Goal: Task Accomplishment & Management: Manage account settings

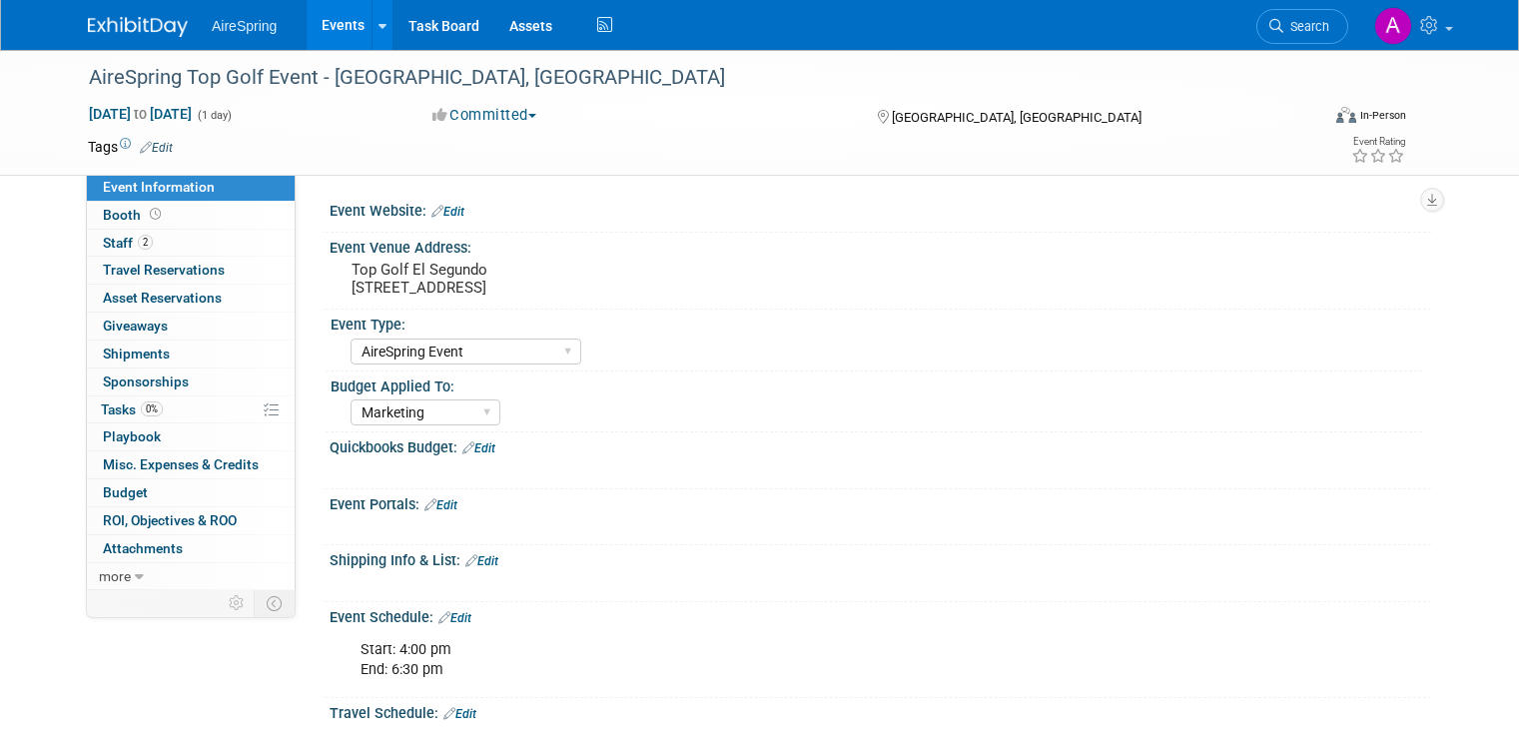
select select "AireSpring Event"
select select "Marketing"
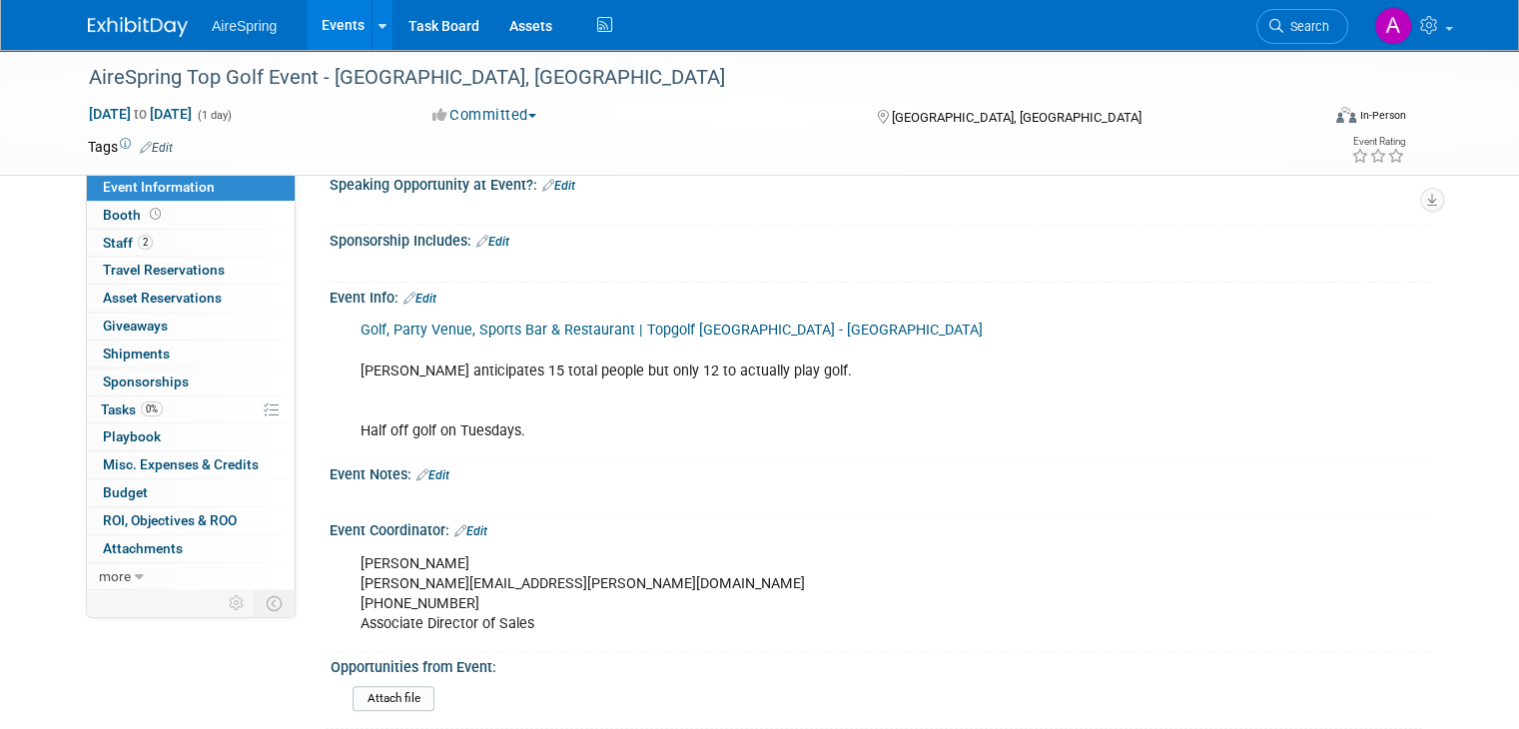
scroll to position [585, 0]
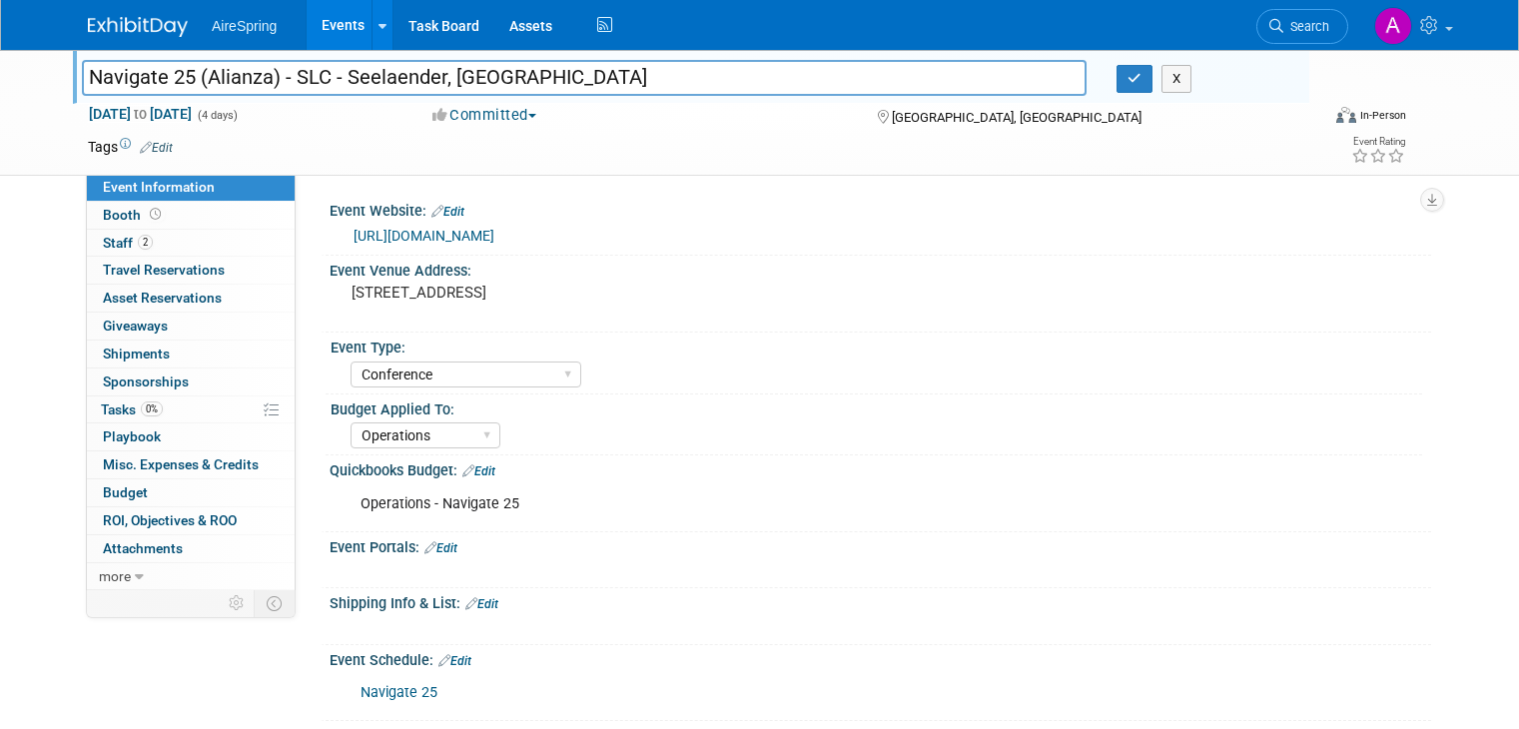
select select "Conference"
select select "Operations"
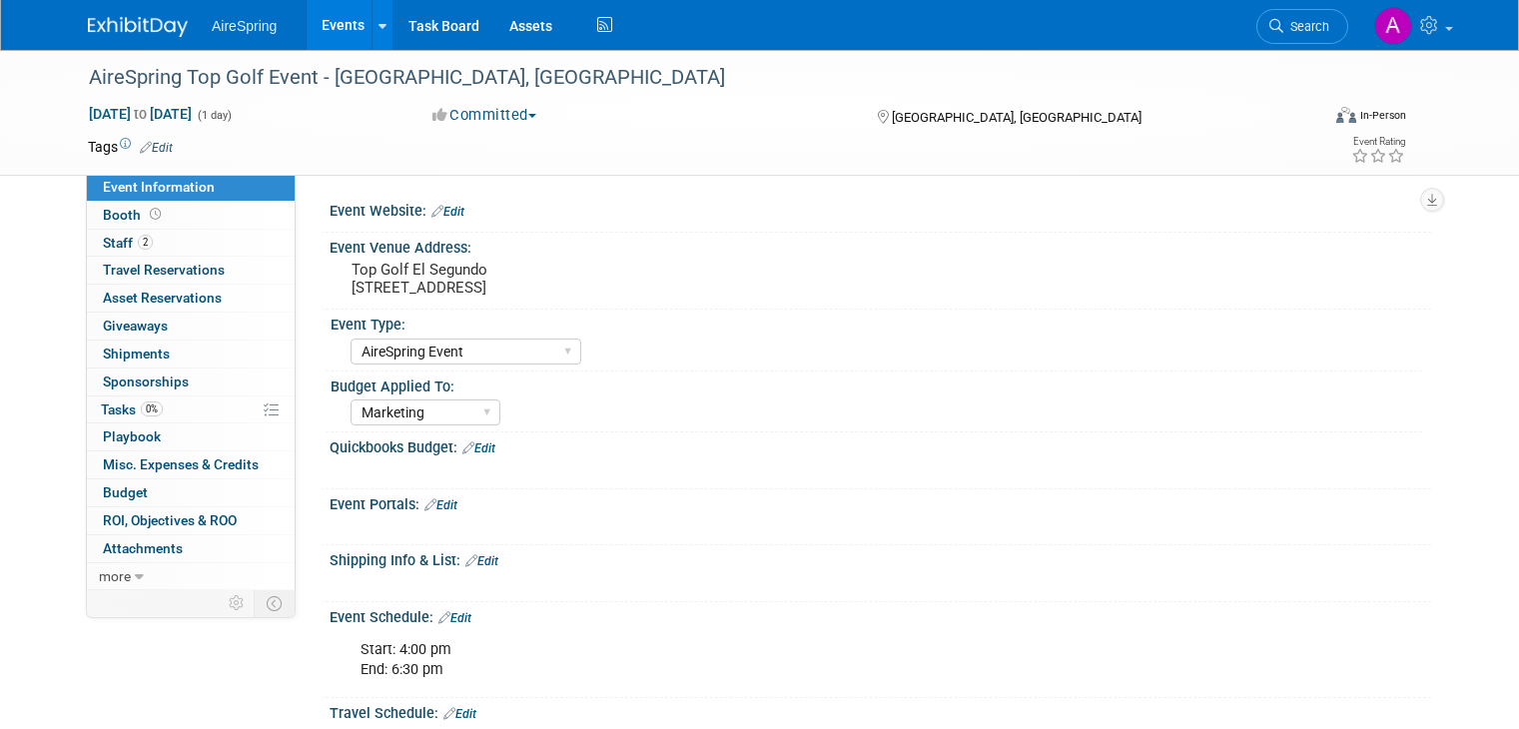
select select "AireSpring Event"
select select "Marketing"
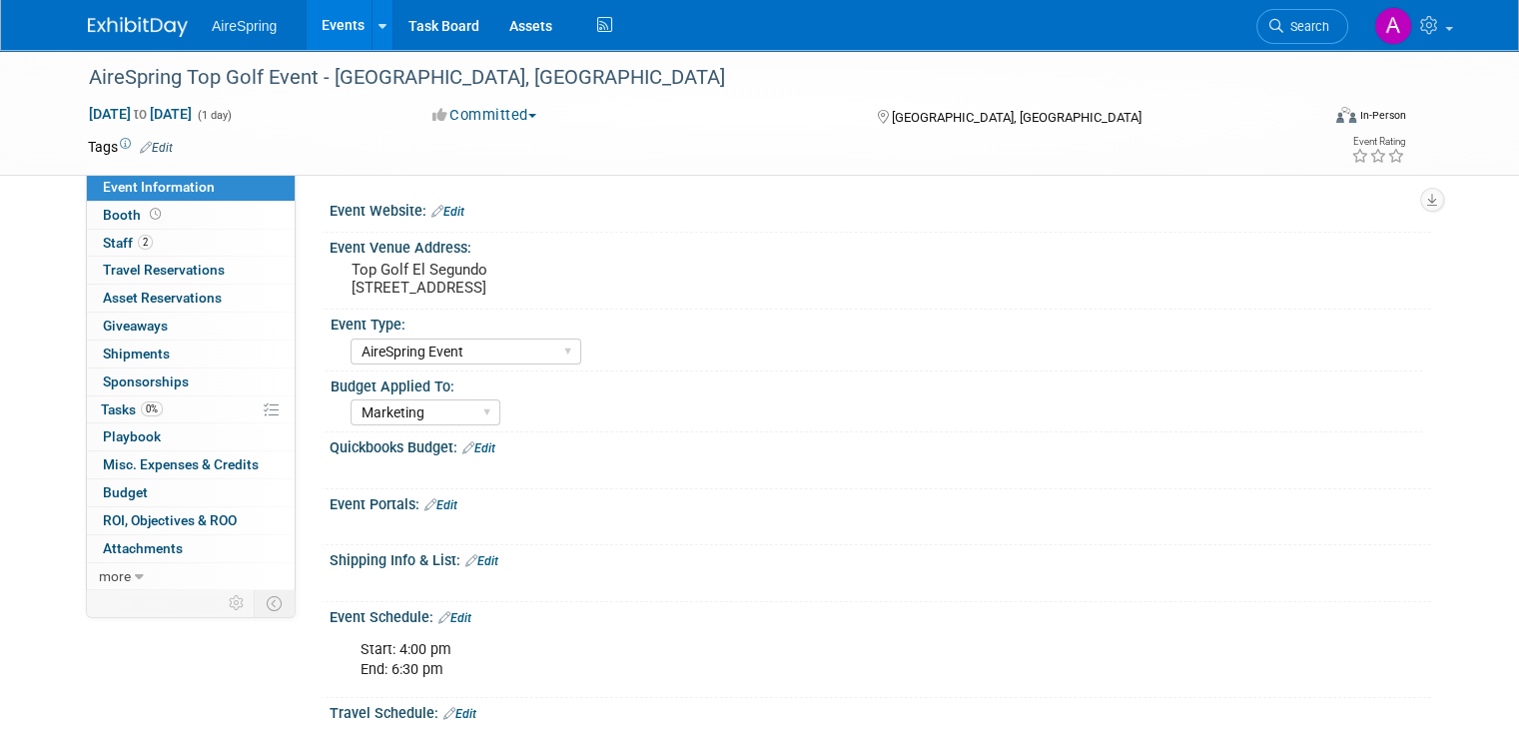
click at [467, 448] on link "Edit" at bounding box center [478, 448] width 33 height 14
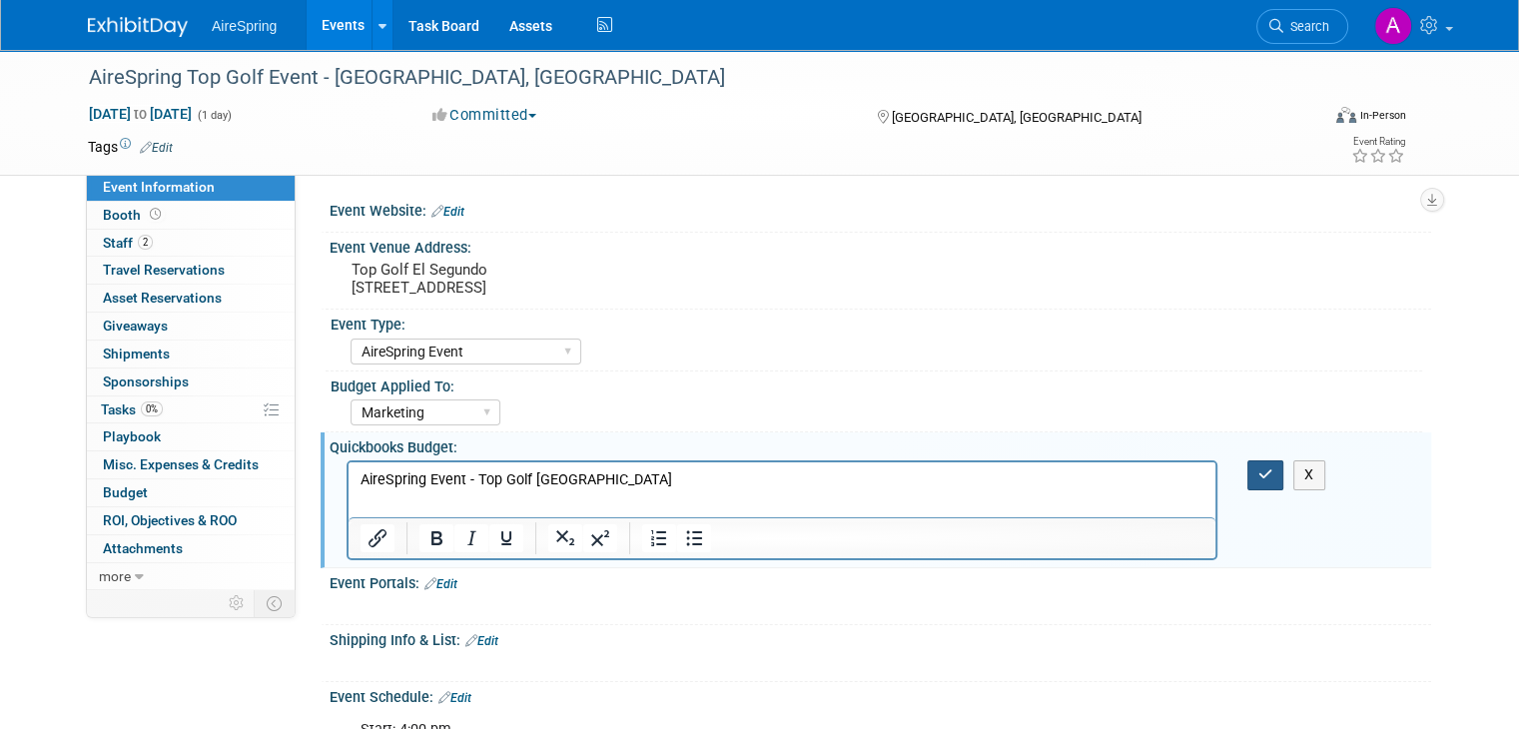
click at [1273, 472] on icon "button" at bounding box center [1265, 474] width 15 height 14
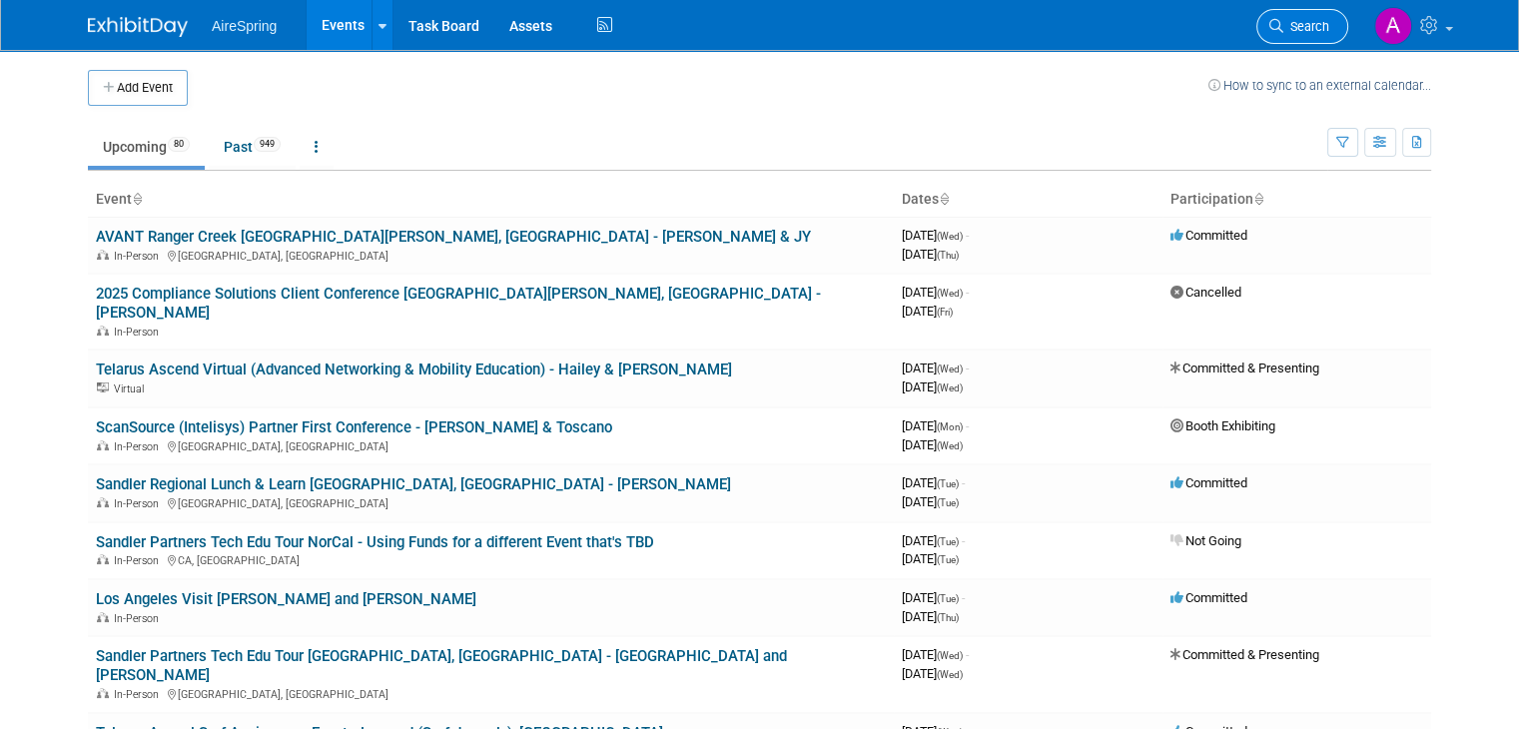
click at [1283, 21] on icon at bounding box center [1276, 26] width 14 height 14
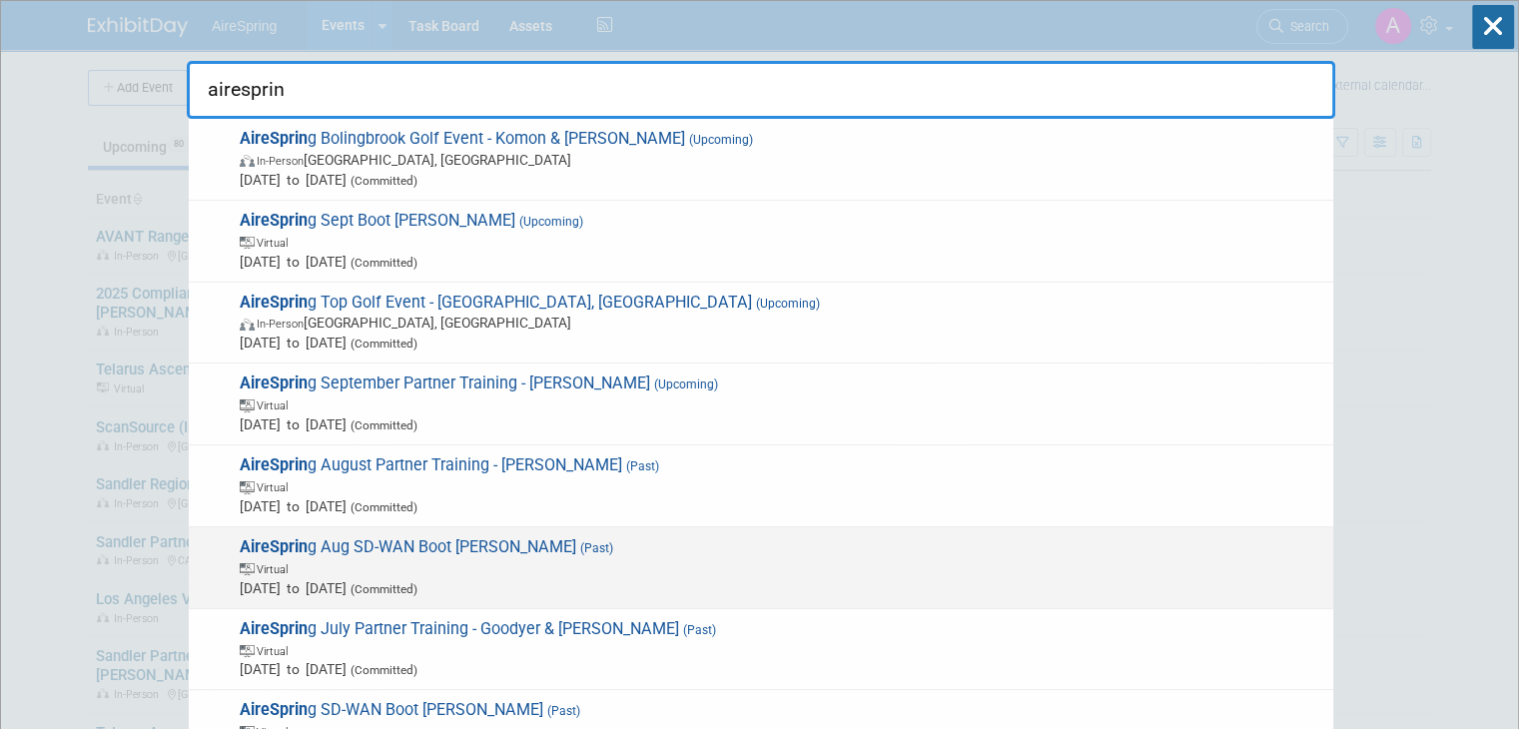
type input "airesprin"
click at [401, 548] on span "AireSprin g Aug SD-WAN Boot Camp - Sigmon (Past) Virtual Aug 14, 2025 to Aug 14…" at bounding box center [778, 567] width 1089 height 61
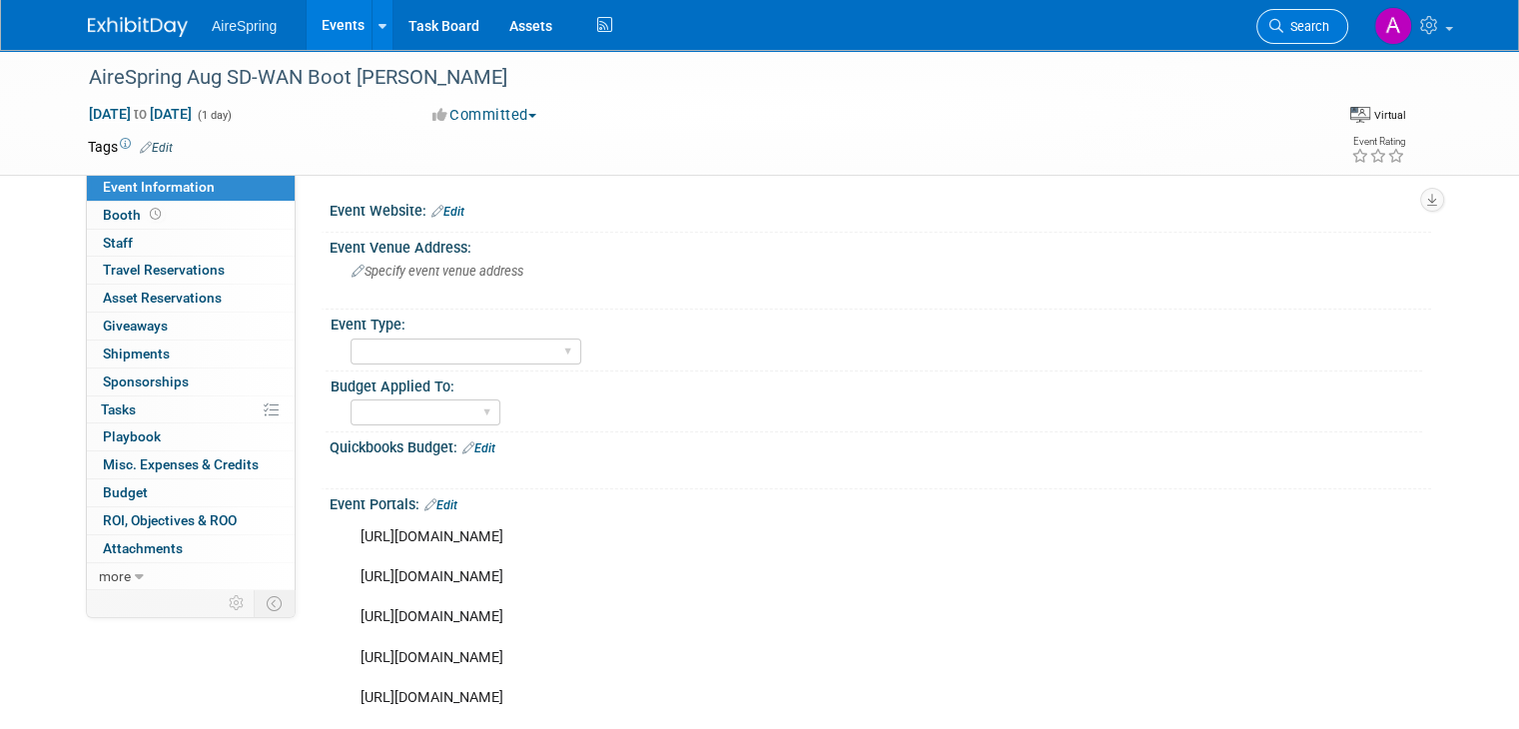
click at [1329, 24] on span "Search" at bounding box center [1306, 26] width 46 height 15
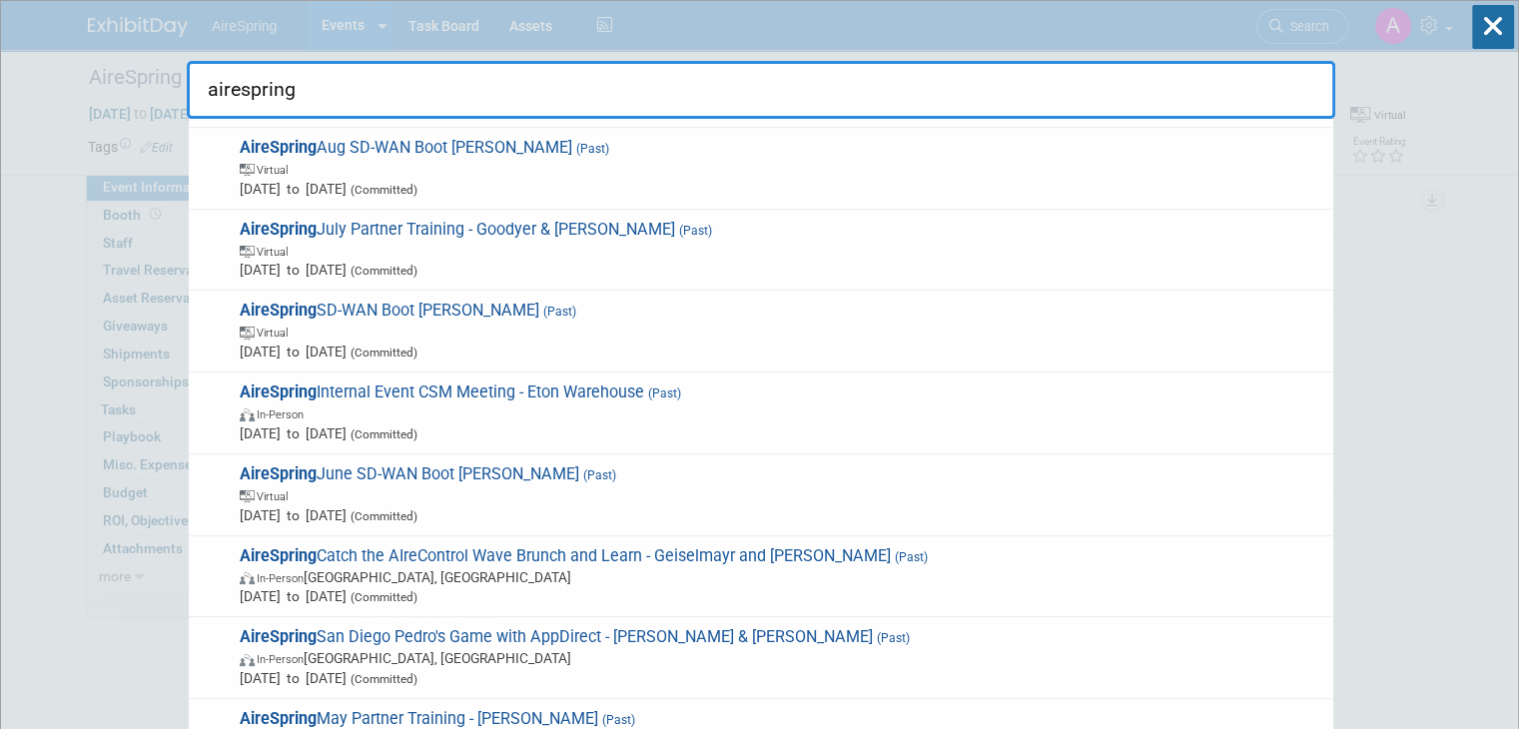
scroll to position [499, 0]
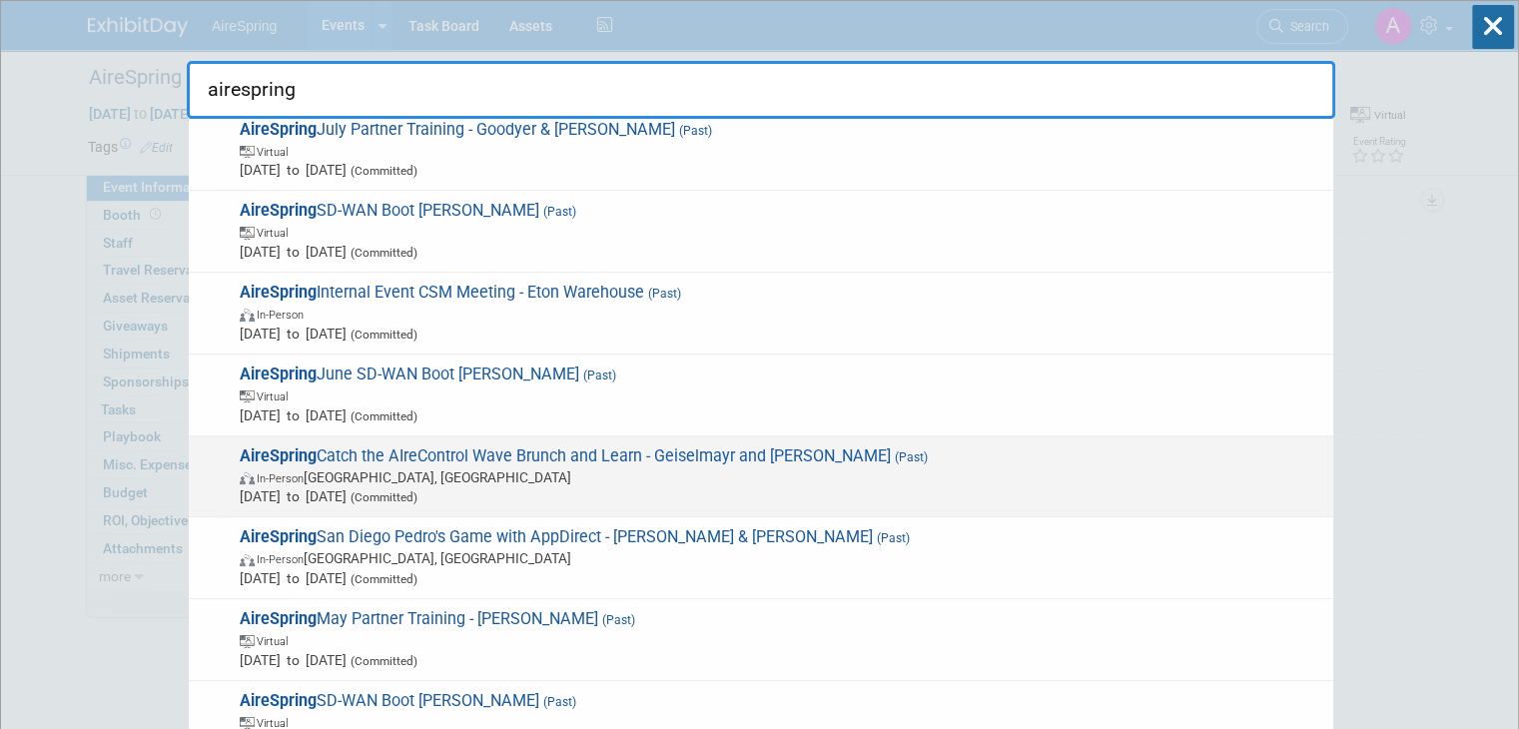
type input "airespring"
click at [677, 446] on span "AireSpring Catch the AIreControl Wave Brunch and Learn - Geiselmayr and Castill…" at bounding box center [778, 476] width 1089 height 61
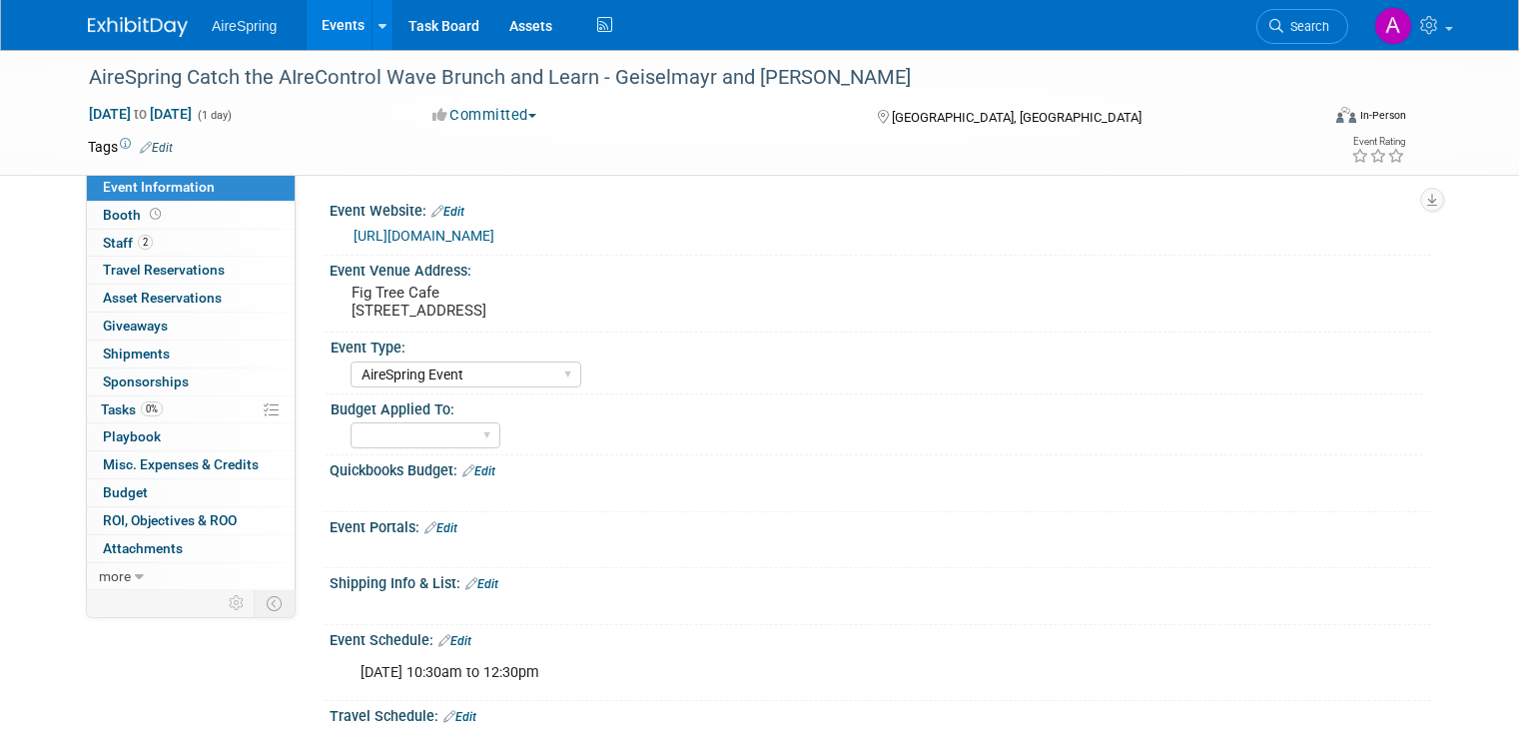
select select "AireSpring Event"
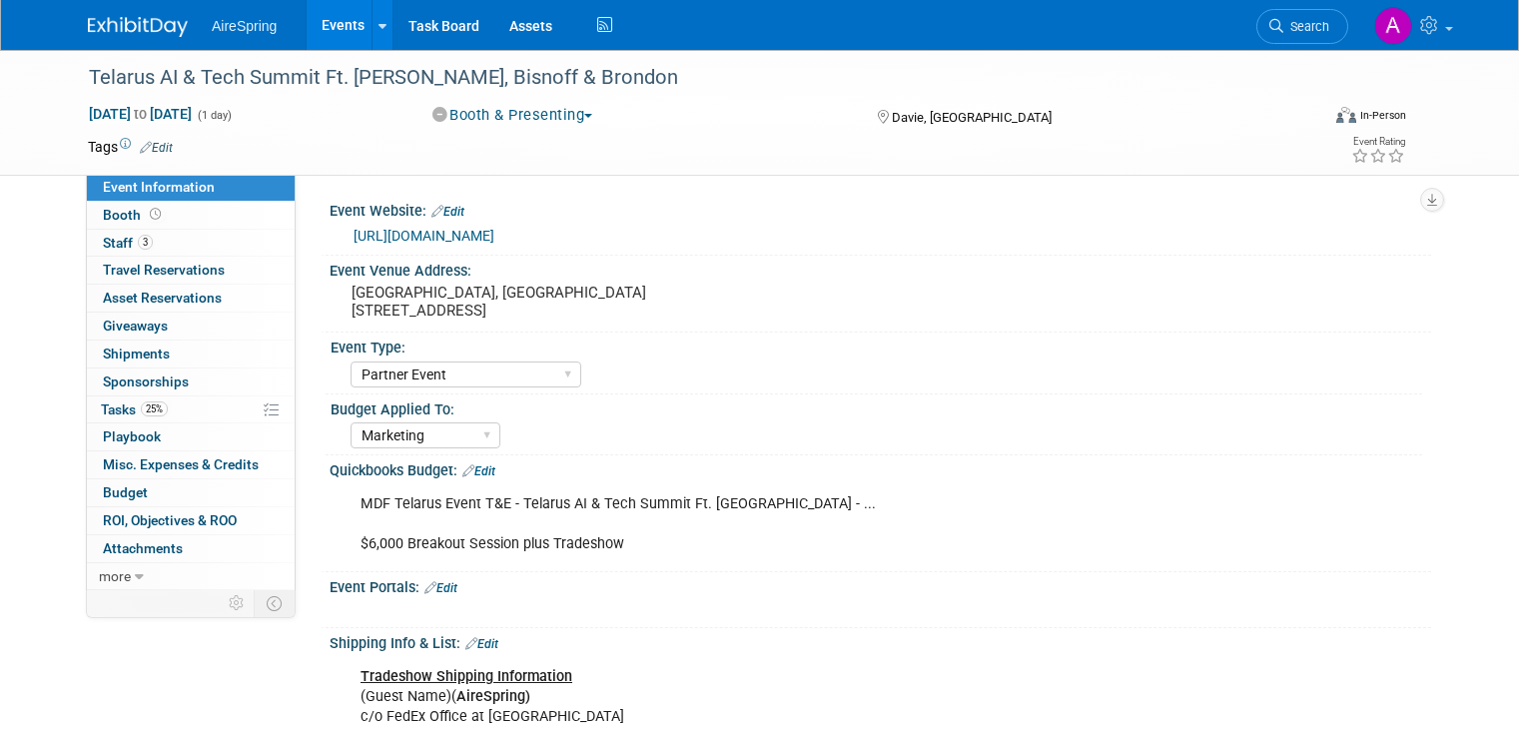
select select "Partner Event"
select select "Marketing"
